Goal: Find contact information: Find contact information

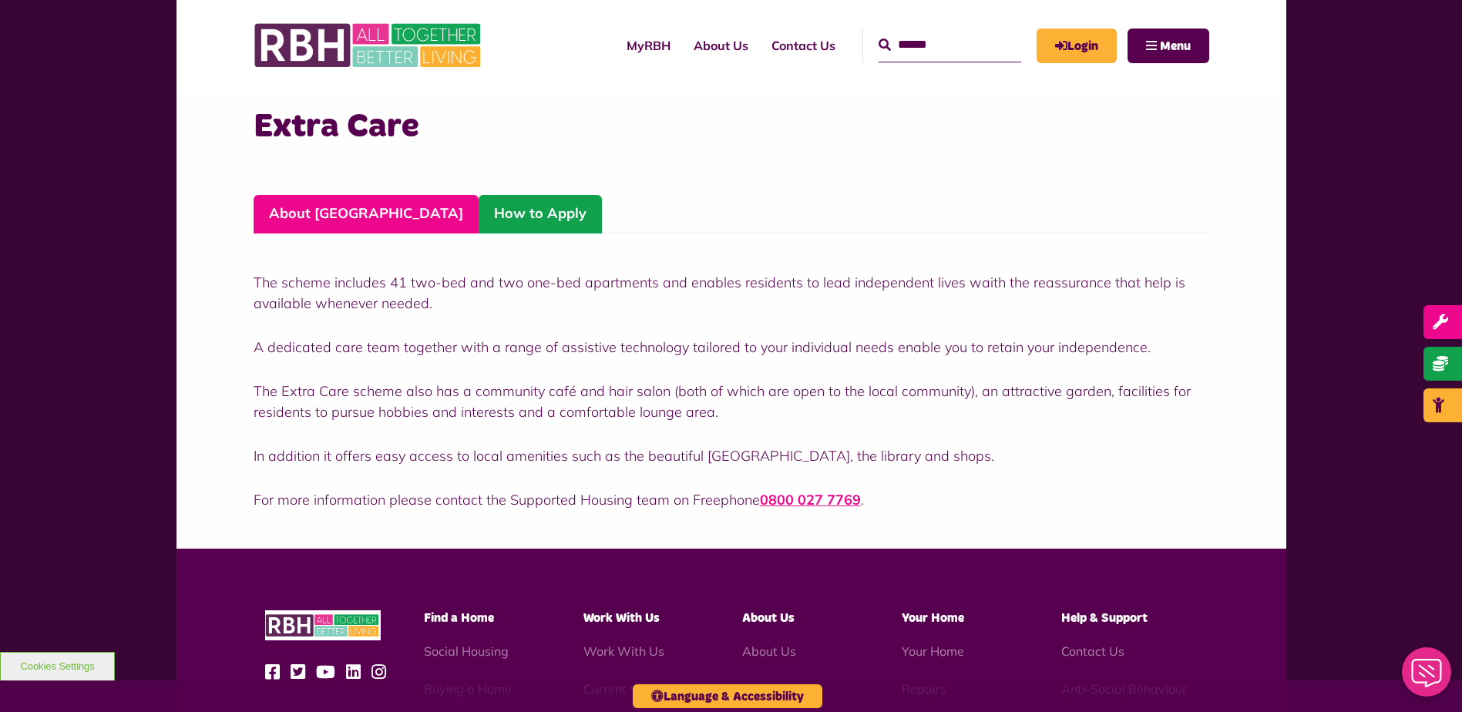
click at [479, 212] on link "How to Apply" at bounding box center [540, 214] width 123 height 39
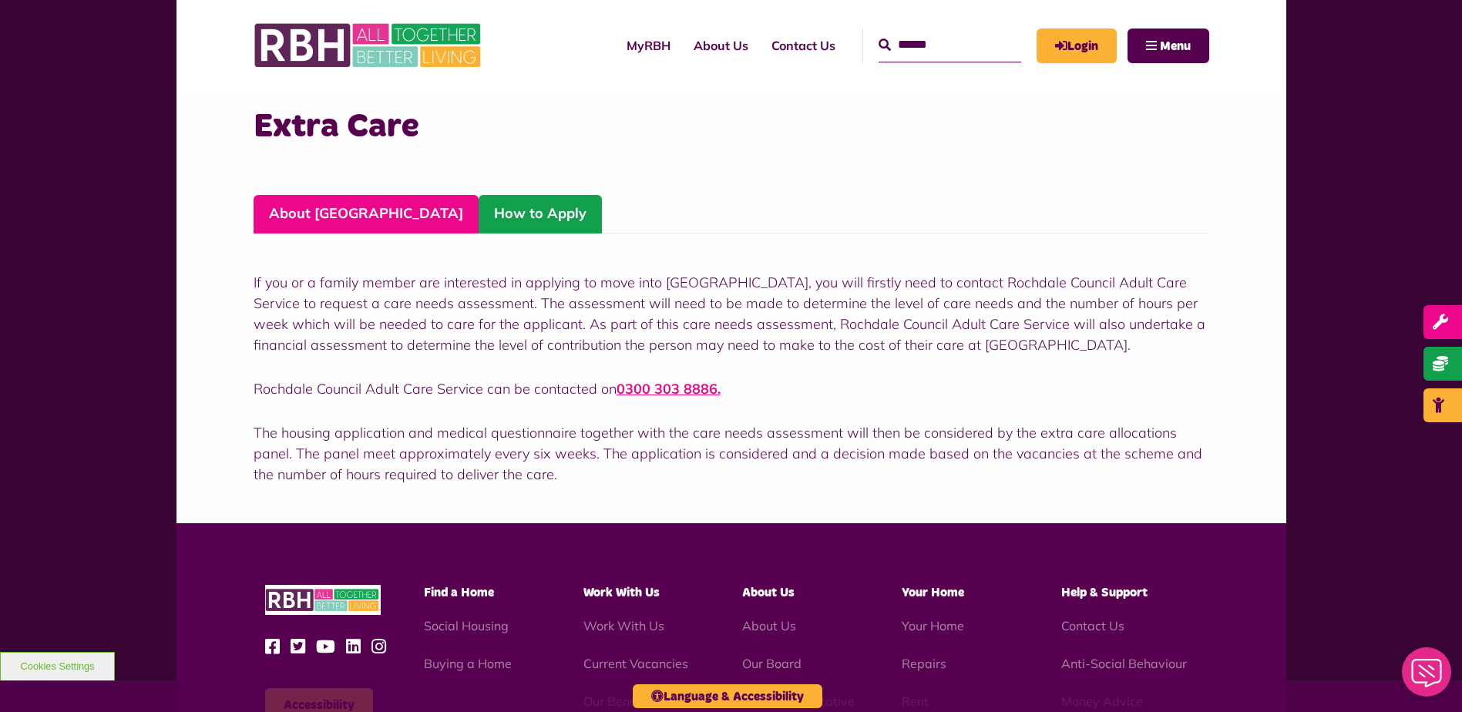
click at [321, 211] on link "About [GEOGRAPHIC_DATA]" at bounding box center [366, 214] width 225 height 39
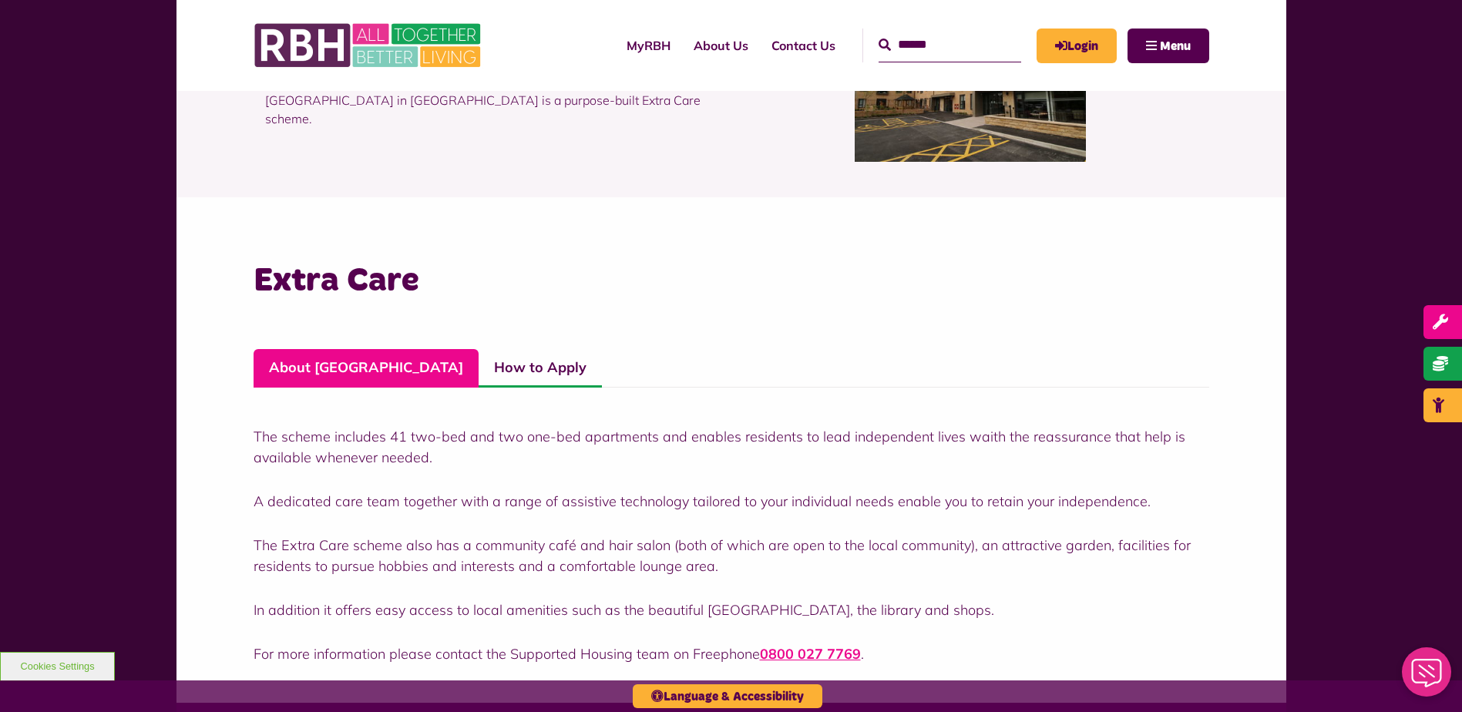
scroll to position [231, 0]
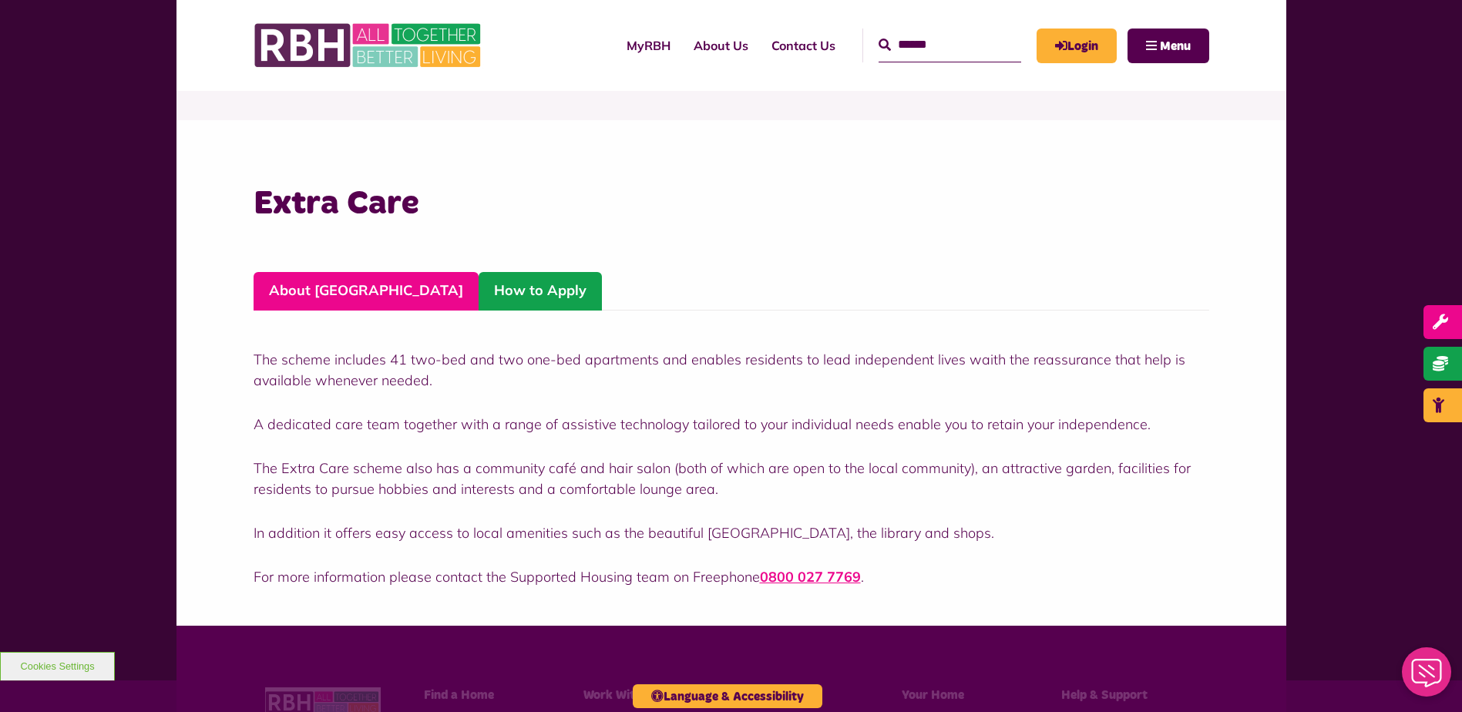
click at [479, 288] on link "How to Apply" at bounding box center [540, 291] width 123 height 39
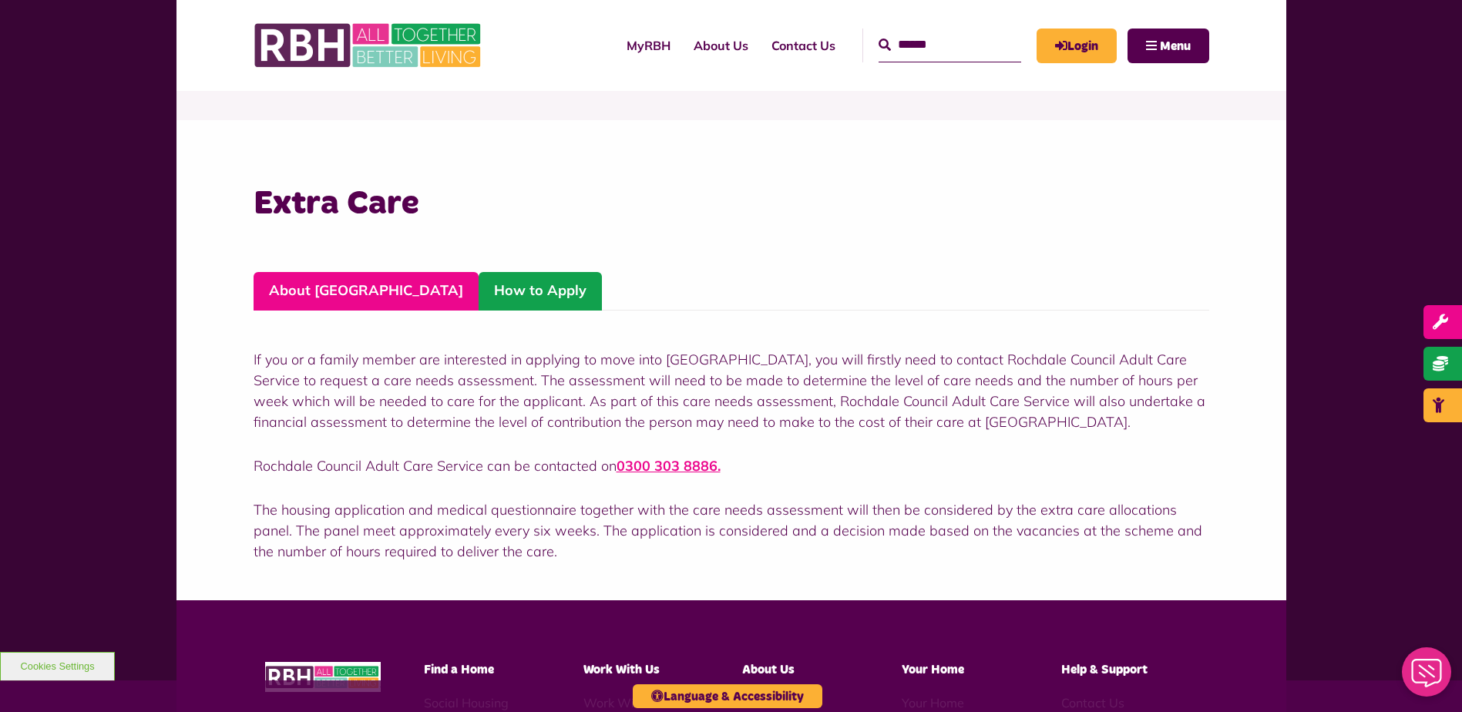
click at [334, 288] on link "About [GEOGRAPHIC_DATA]" at bounding box center [366, 291] width 225 height 39
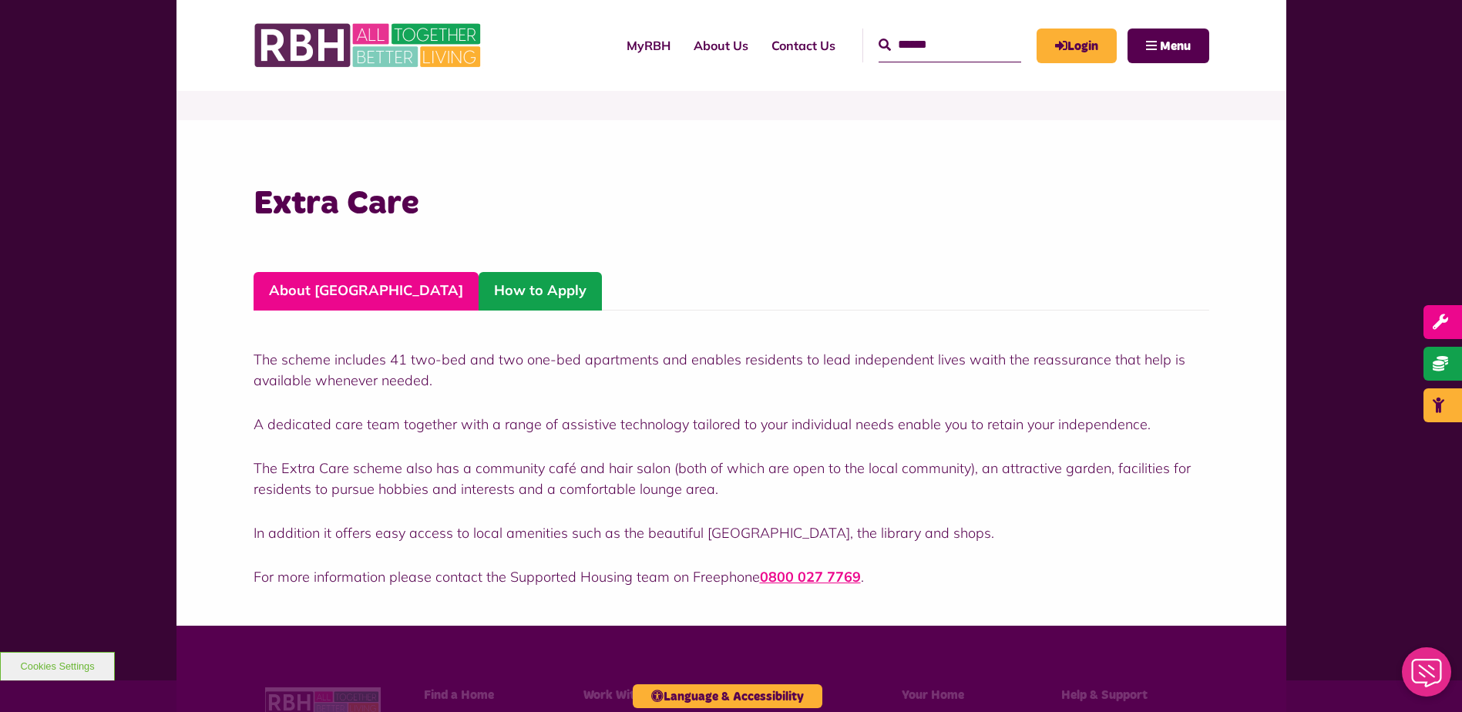
click at [479, 285] on link "How to Apply" at bounding box center [540, 291] width 123 height 39
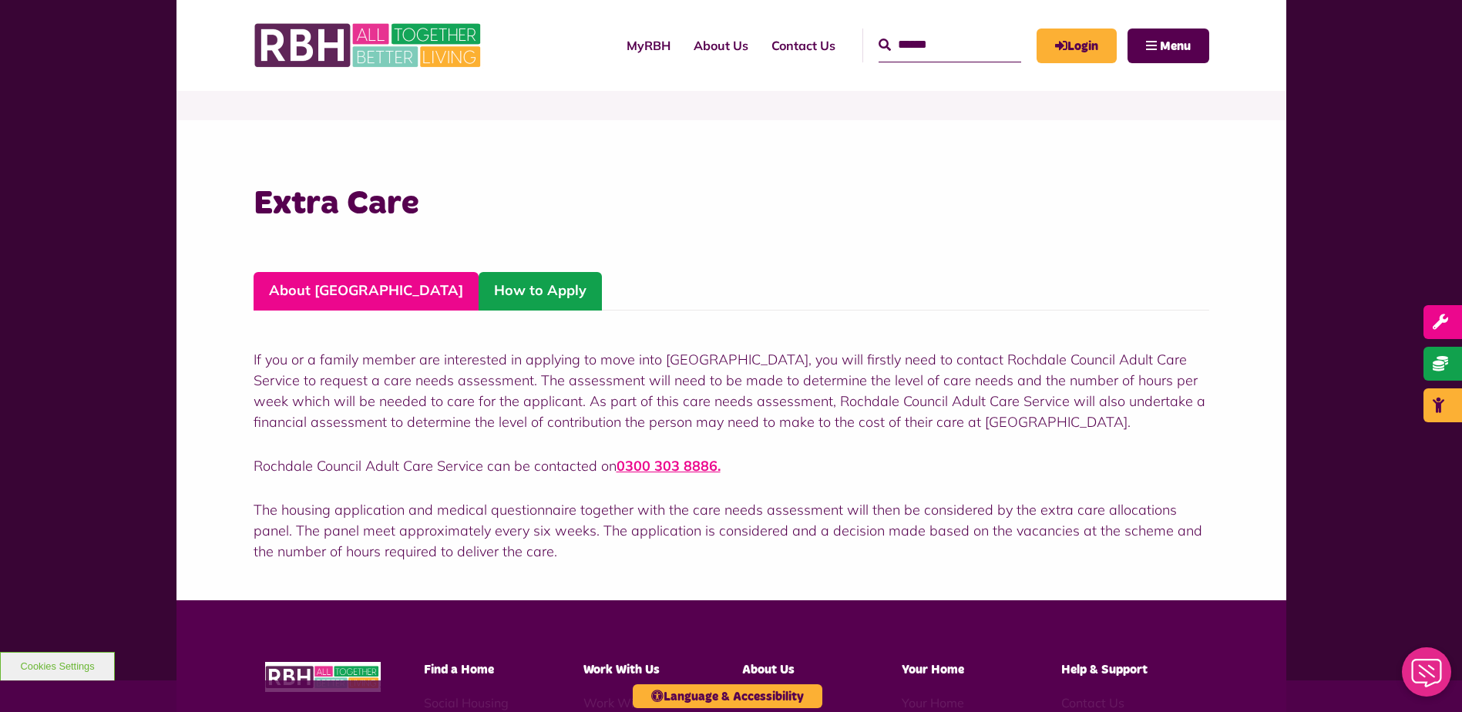
click at [321, 284] on link "About [GEOGRAPHIC_DATA]" at bounding box center [366, 291] width 225 height 39
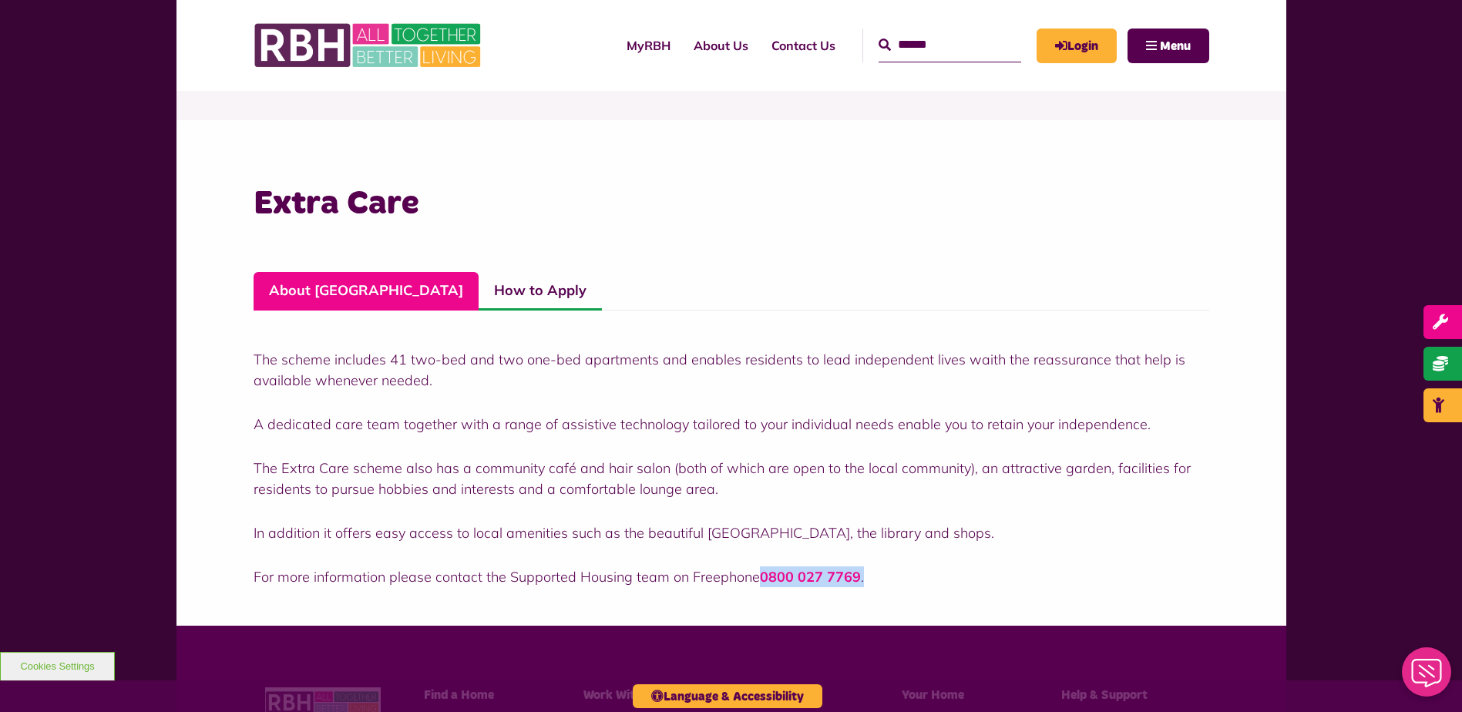
drag, startPoint x: 866, startPoint y: 575, endPoint x: 760, endPoint y: 577, distance: 106.4
click at [760, 577] on p "For more information please contact the Supported Housing team on Freephone 080…" at bounding box center [732, 577] width 956 height 21
drag, startPoint x: 760, startPoint y: 577, endPoint x: 775, endPoint y: 577, distance: 15.4
copy p "0800 027 7769 ."
click at [904, 283] on ul "About [GEOGRAPHIC_DATA] How to Apply" at bounding box center [732, 291] width 956 height 39
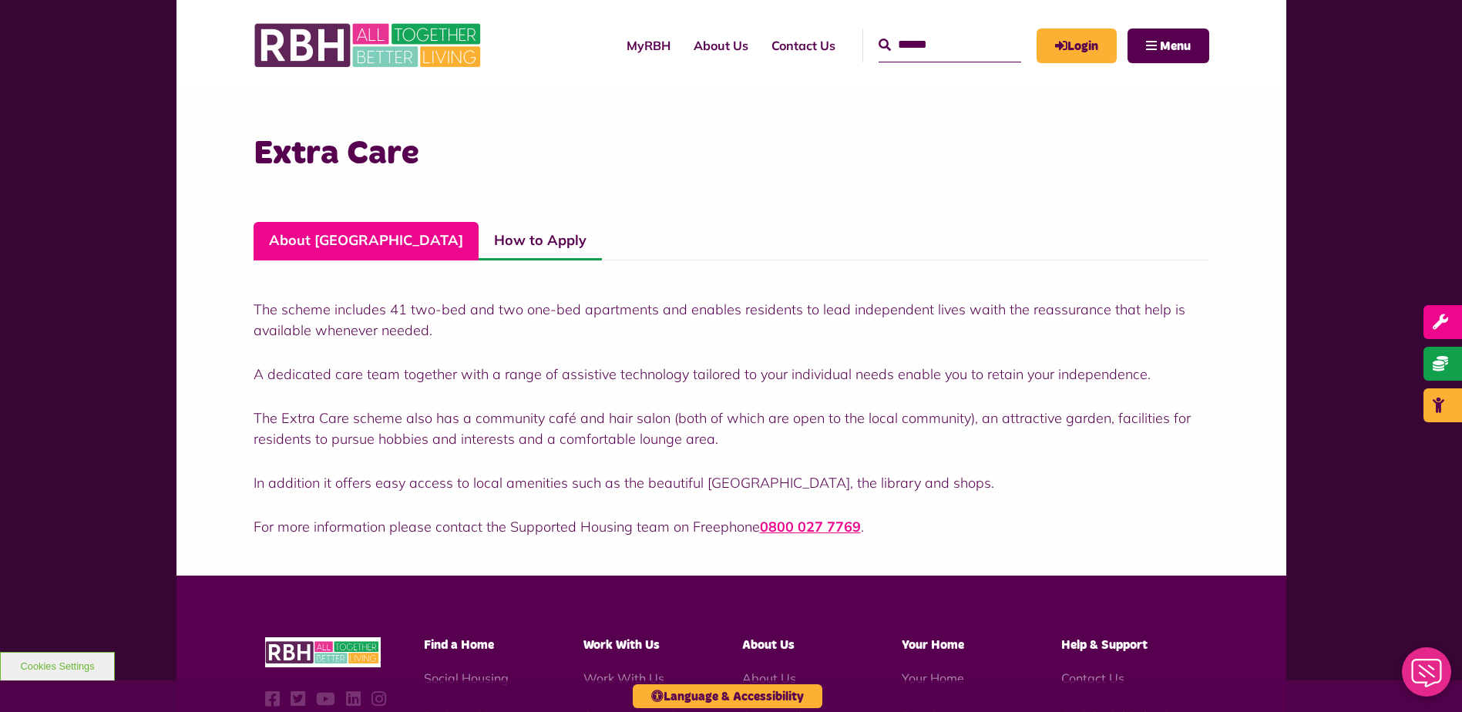
scroll to position [308, 0]
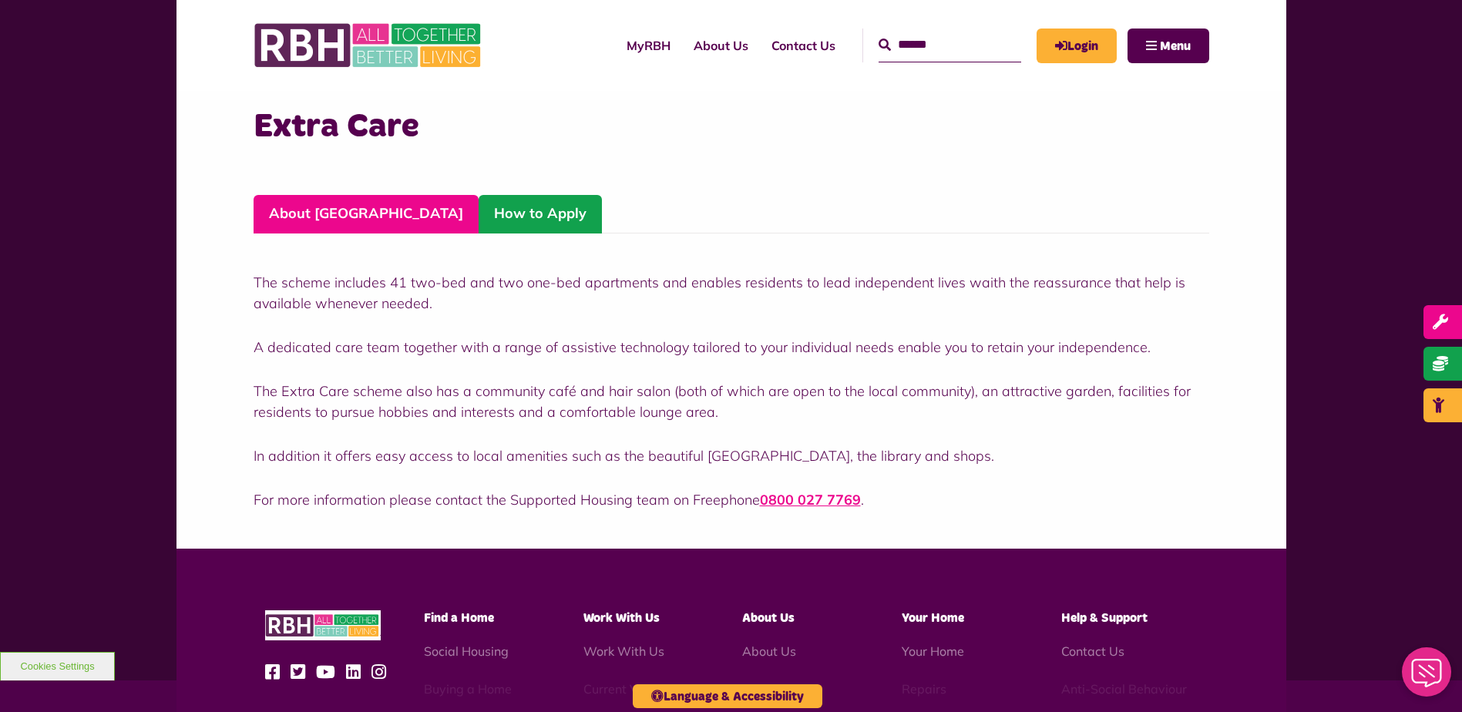
click at [479, 220] on link "How to Apply" at bounding box center [540, 214] width 123 height 39
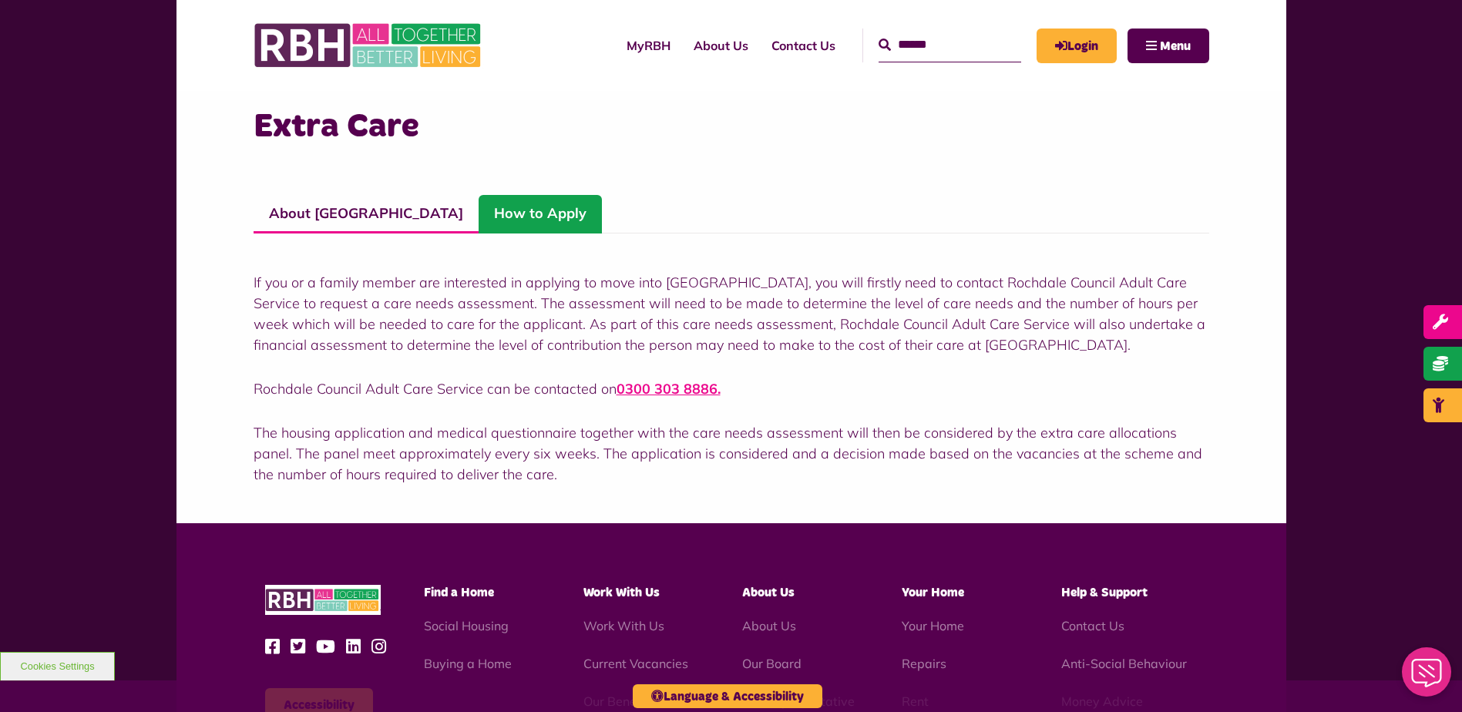
click at [417, 306] on p "If you or a family member are interested in applying to move into [GEOGRAPHIC_D…" at bounding box center [732, 313] width 956 height 83
click at [417, 300] on p "If you or a family member are interested in applying to move into [GEOGRAPHIC_D…" at bounding box center [732, 313] width 956 height 83
click at [349, 214] on link "About [GEOGRAPHIC_DATA]" at bounding box center [366, 214] width 225 height 39
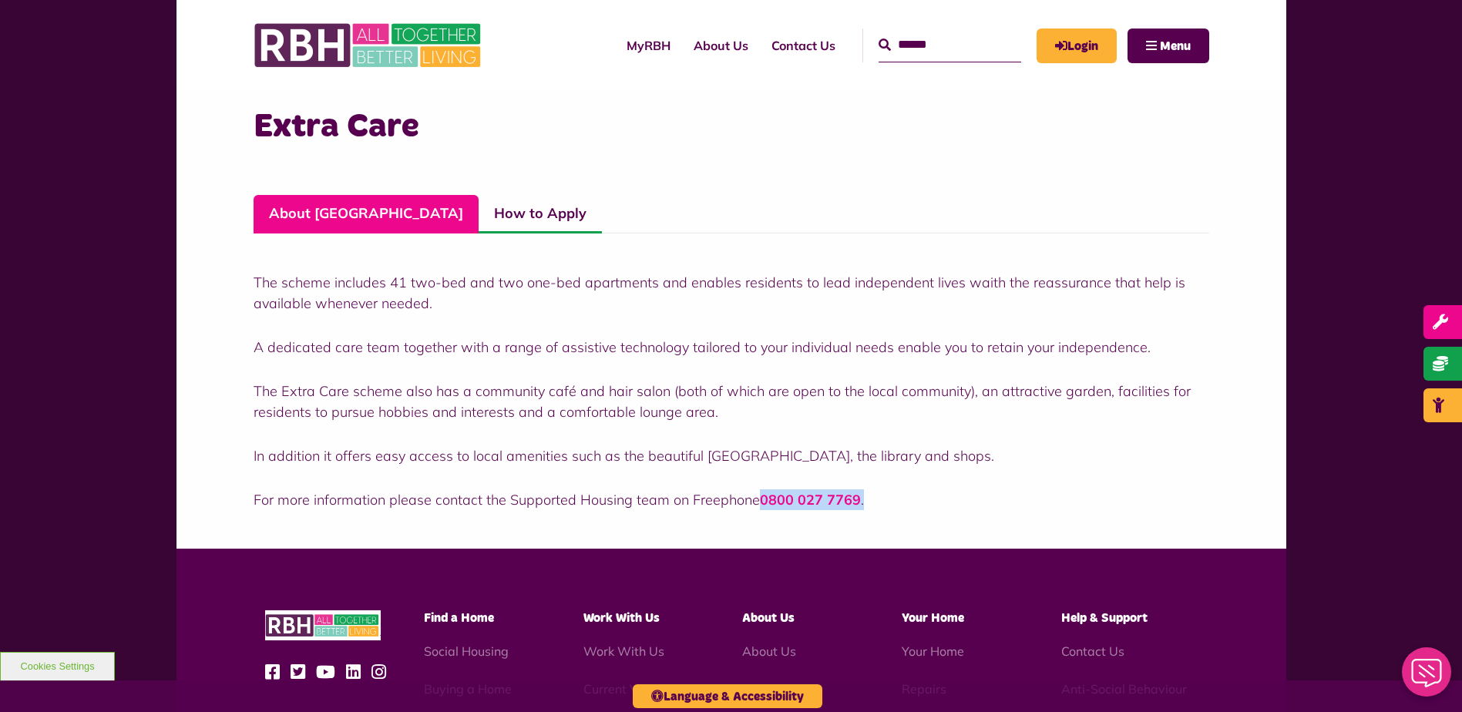
drag, startPoint x: 878, startPoint y: 500, endPoint x: 759, endPoint y: 500, distance: 119.5
click at [759, 500] on p "For more information please contact the Supported Housing team on Freephone 080…" at bounding box center [732, 499] width 956 height 21
drag, startPoint x: 759, startPoint y: 500, endPoint x: 772, endPoint y: 501, distance: 13.1
copy p "0800 027 7769 ."
